Goal: Information Seeking & Learning: Find specific fact

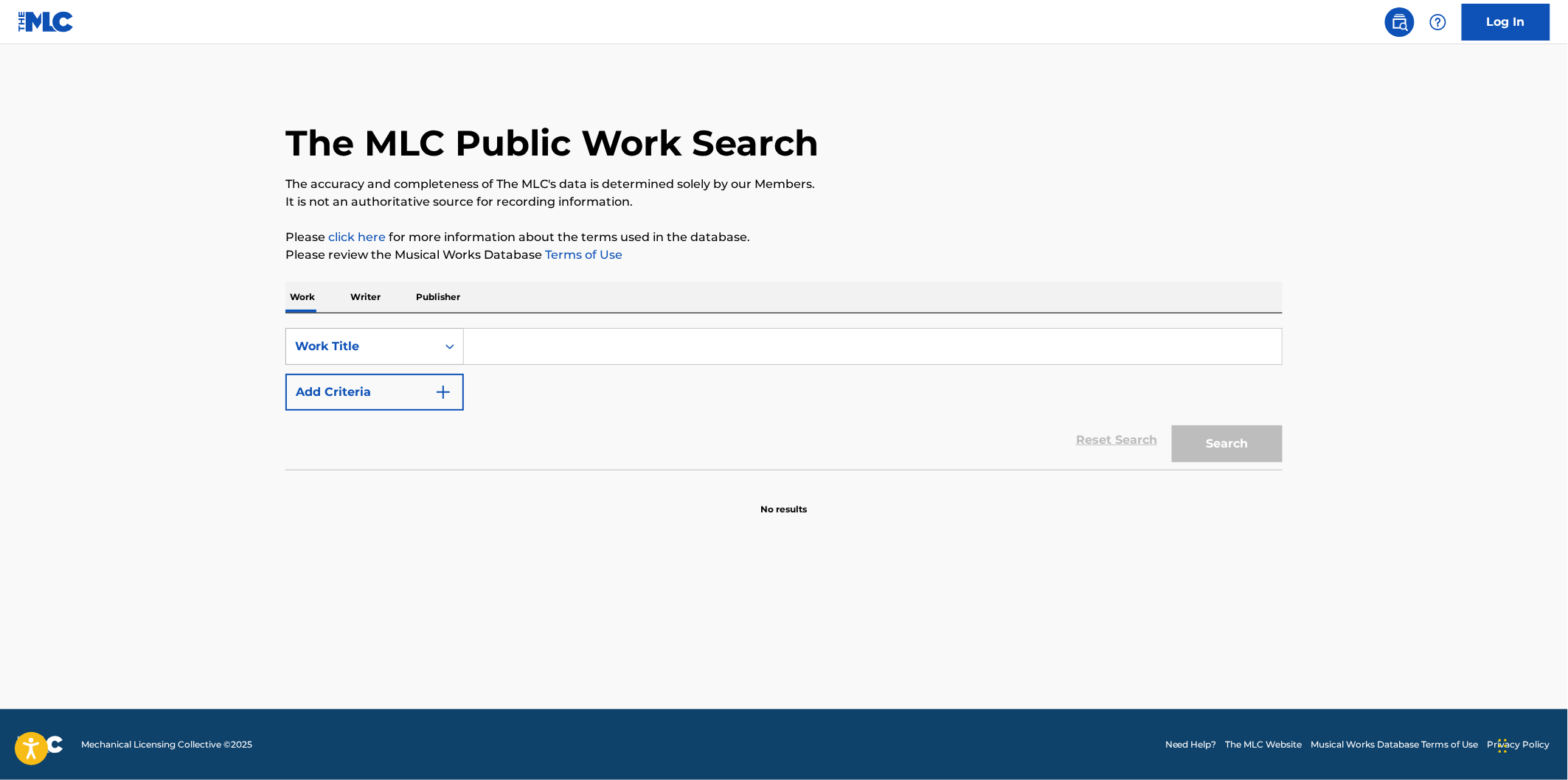
click at [403, 341] on div "Work Title" at bounding box center [361, 346] width 133 height 18
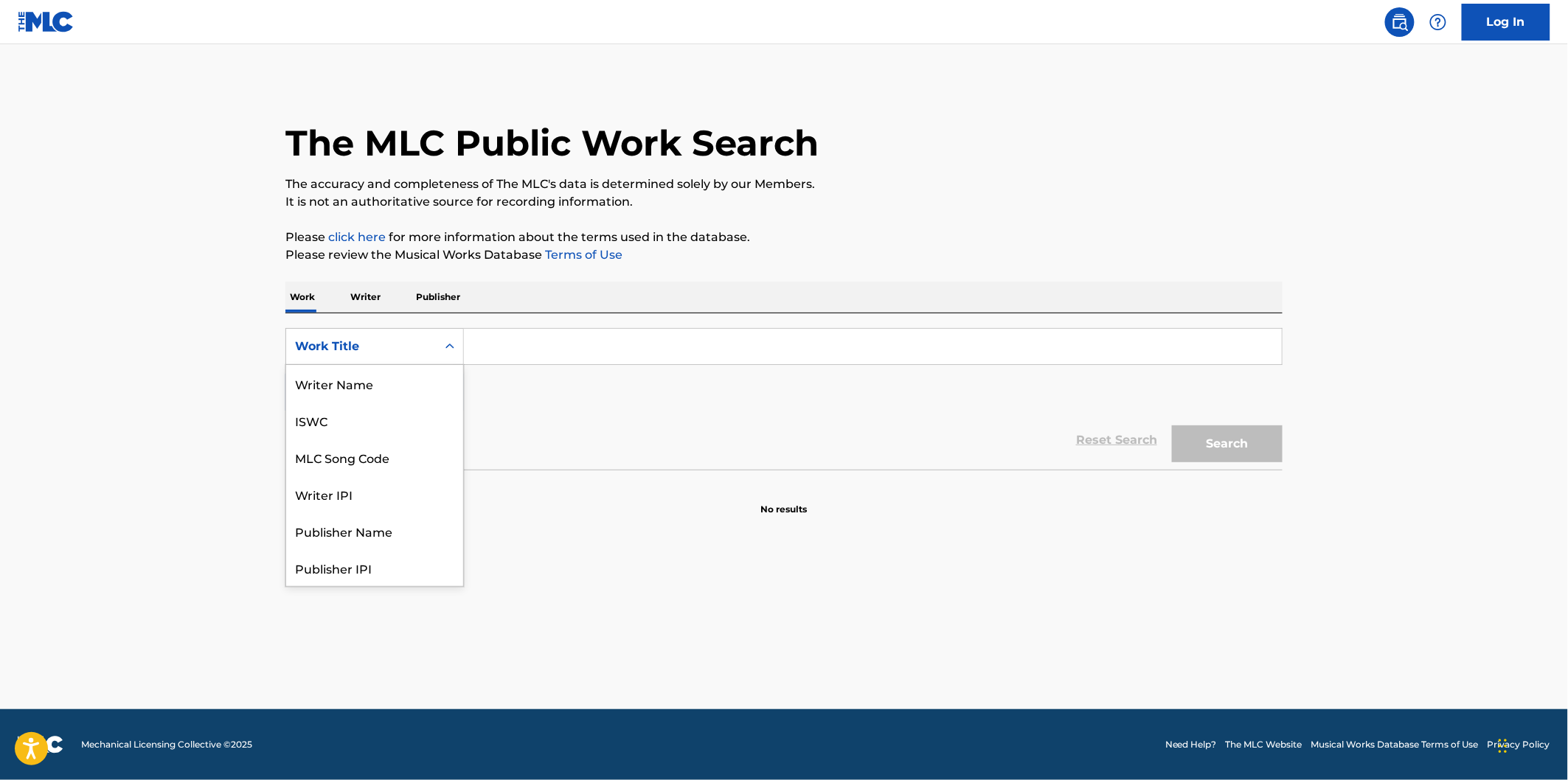
scroll to position [74, 0]
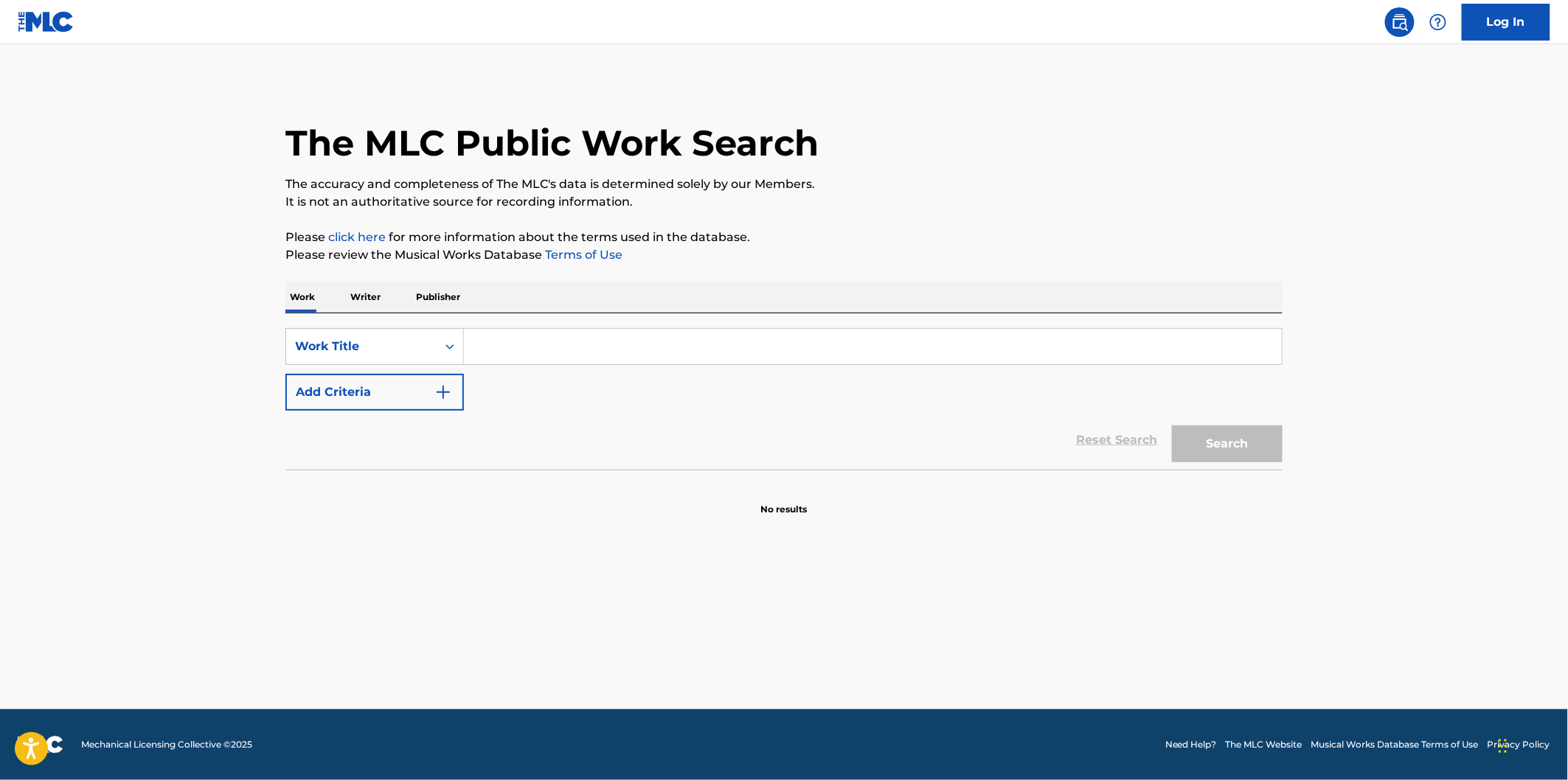
click at [451, 297] on p "Publisher" at bounding box center [438, 297] width 53 height 31
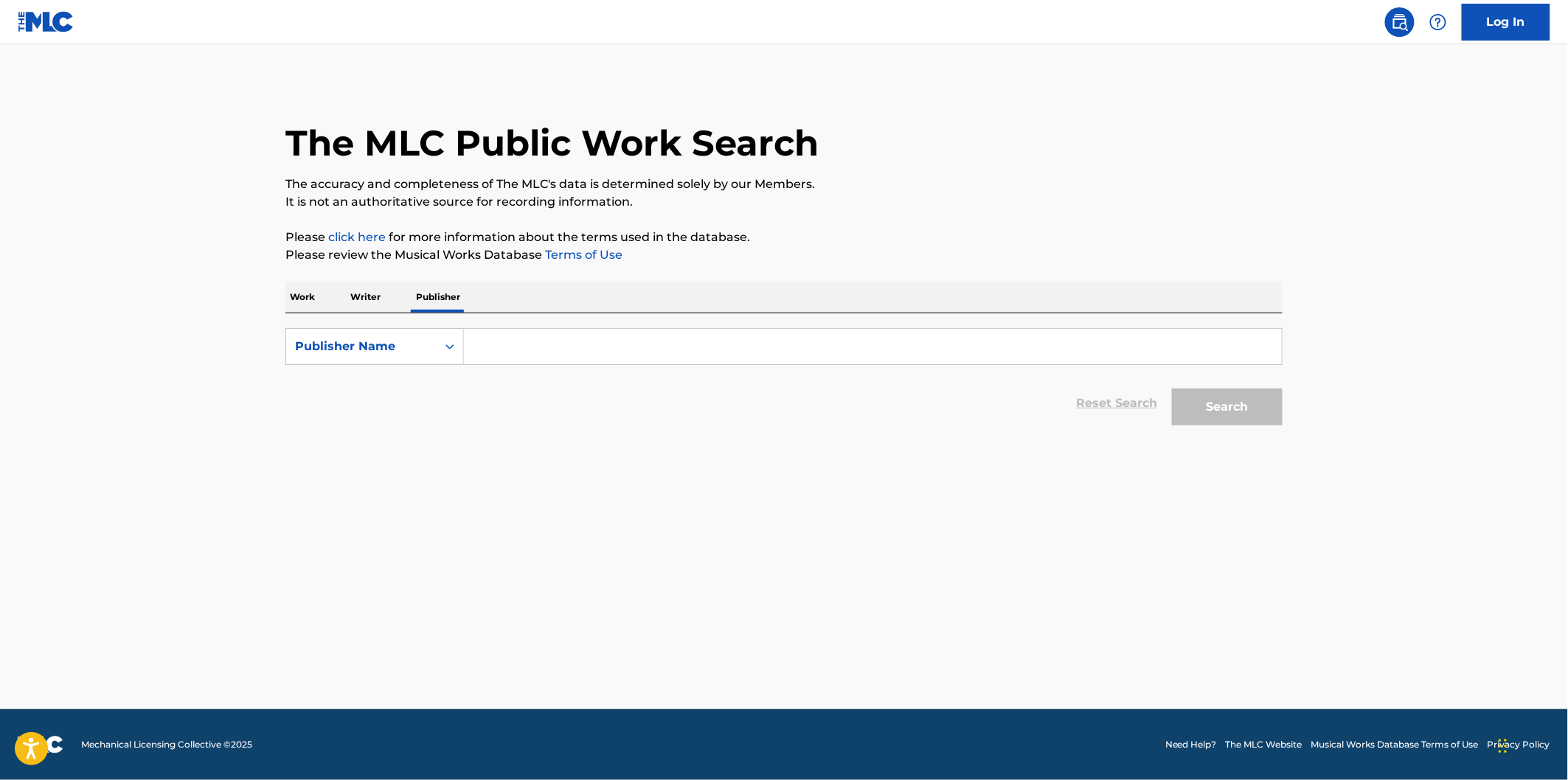
click at [532, 343] on input "Search Form" at bounding box center [873, 346] width 818 height 35
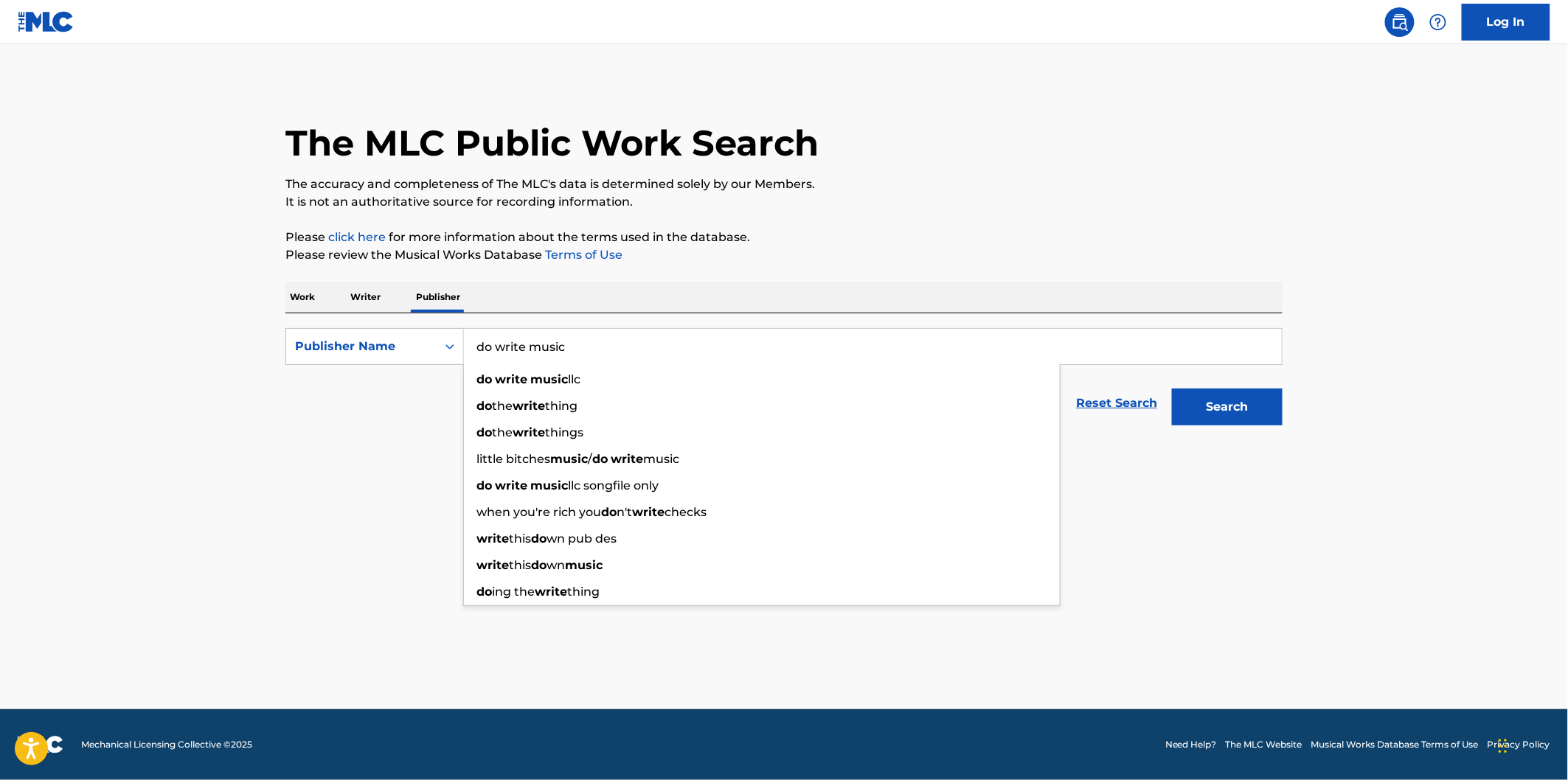
type input "do write music"
click at [1172, 389] on button "Search" at bounding box center [1227, 407] width 111 height 37
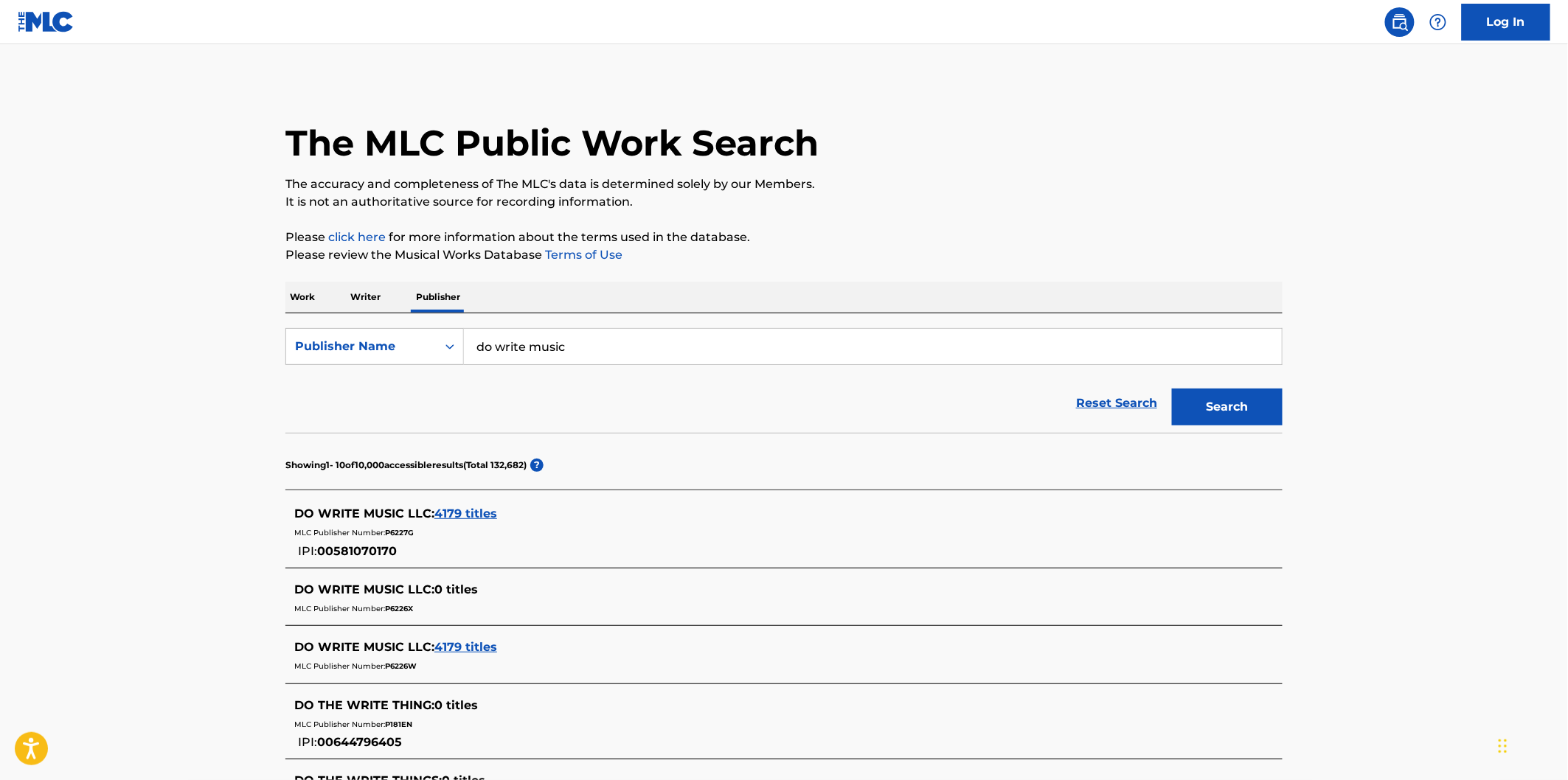
click at [1037, 241] on p "Please click here for more information about the terms used in the database." at bounding box center [784, 237] width 997 height 18
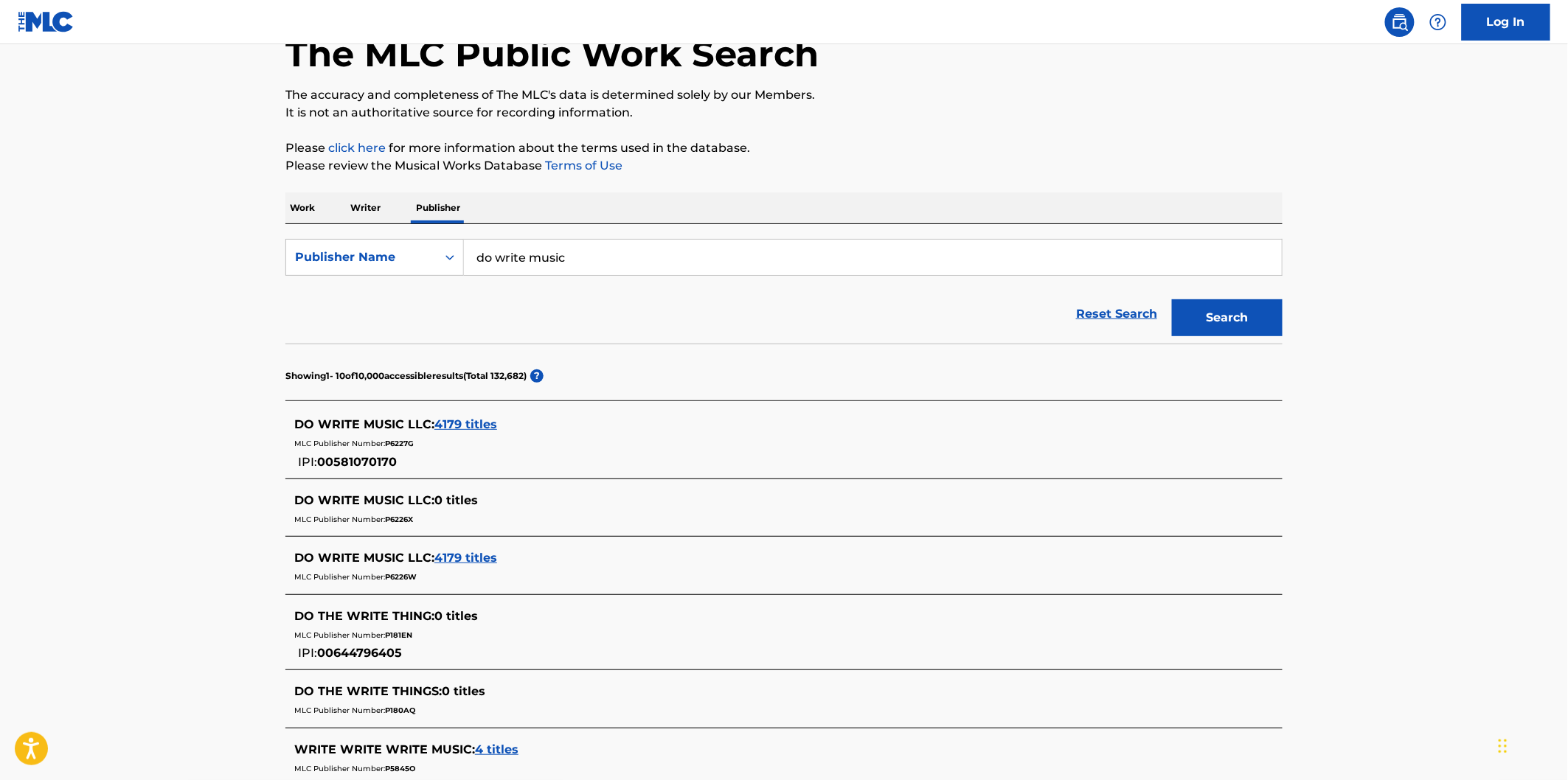
scroll to position [82, 0]
